Goal: Book appointment/travel/reservation

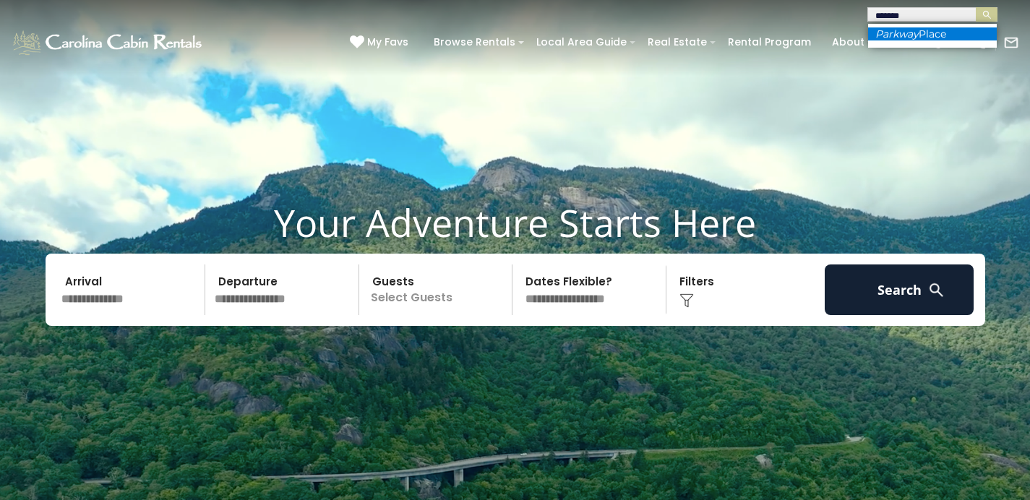
type input "*******"
click at [940, 35] on li "Parkway Place" at bounding box center [932, 33] width 129 height 13
click at [989, 12] on img "submit" at bounding box center [986, 14] width 11 height 11
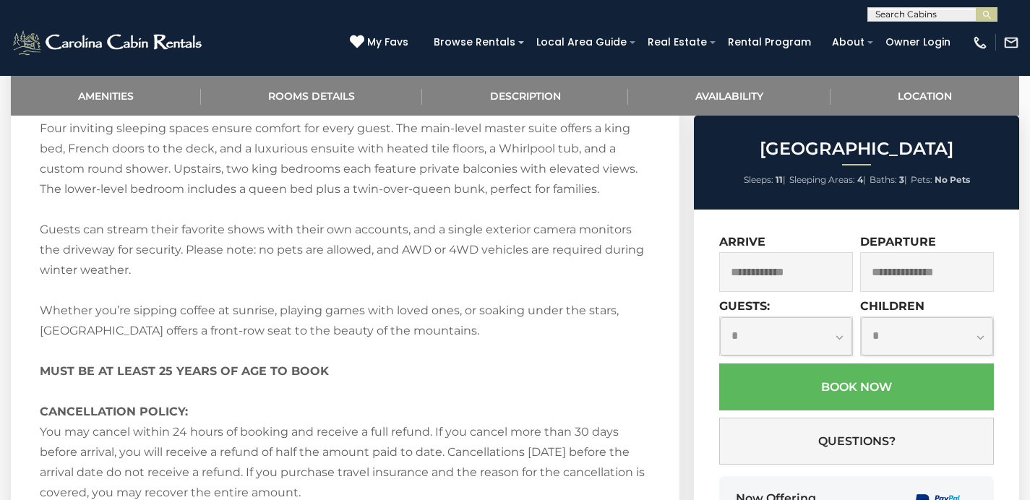
scroll to position [932, 0]
